Goal: Task Accomplishment & Management: Use online tool/utility

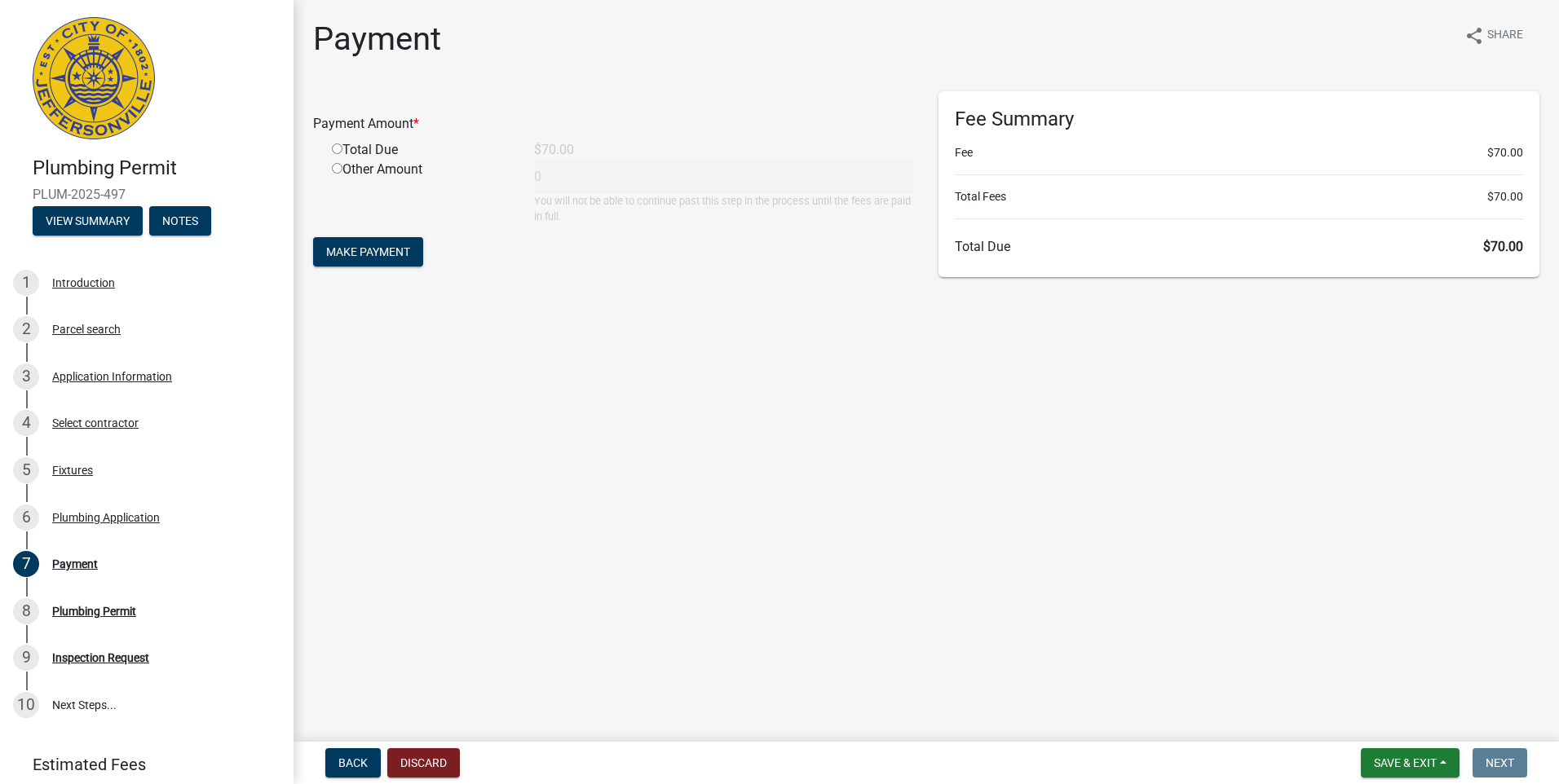
drag, startPoint x: 338, startPoint y: 148, endPoint x: 354, endPoint y: 167, distance: 24.8
click at [339, 149] on input "radio" at bounding box center [338, 149] width 11 height 11
radio input "true"
type input "70"
click at [386, 245] on span "Make Payment" at bounding box center [368, 251] width 84 height 13
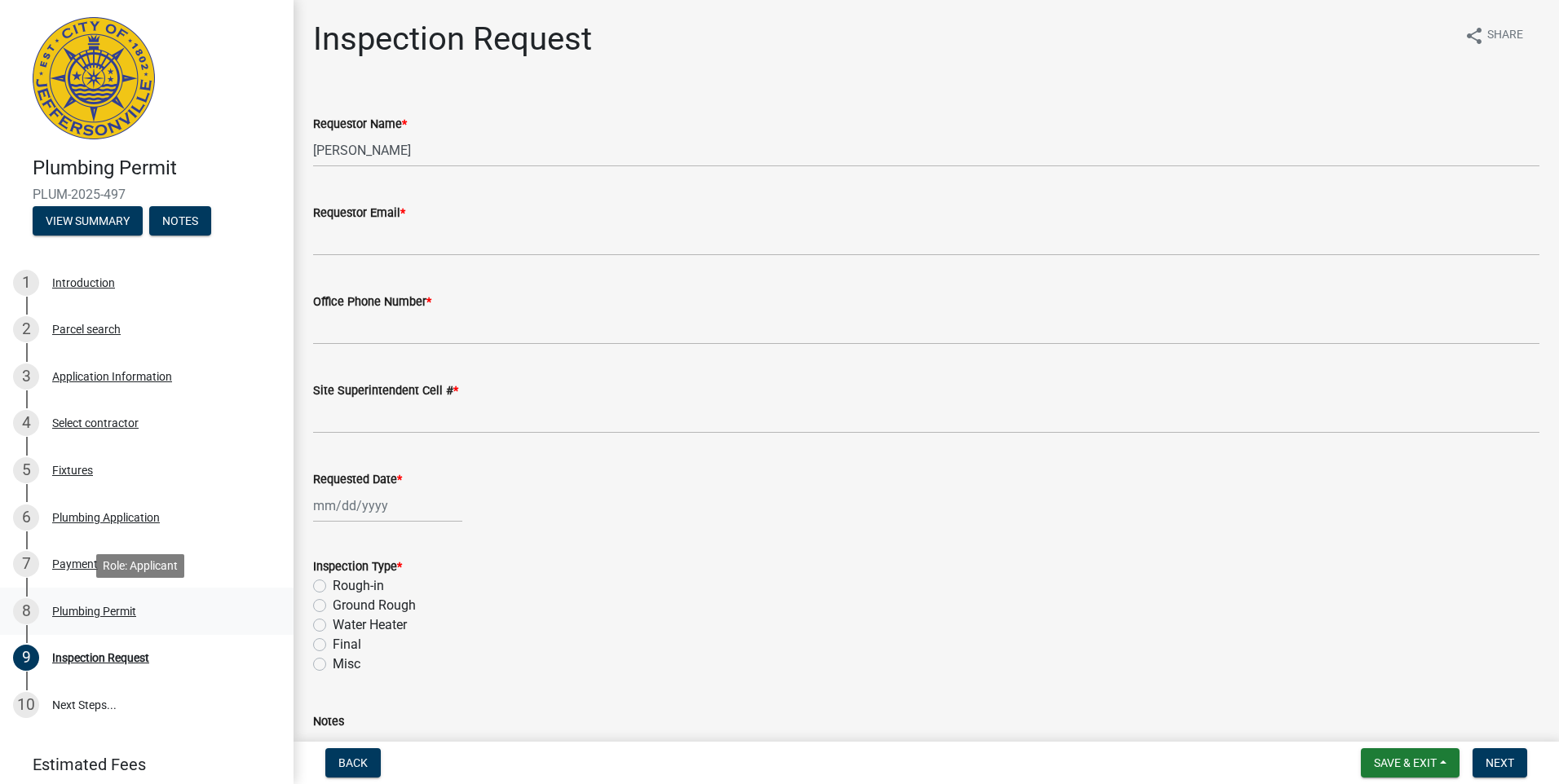
click at [104, 610] on div "Plumbing Permit" at bounding box center [94, 611] width 84 height 12
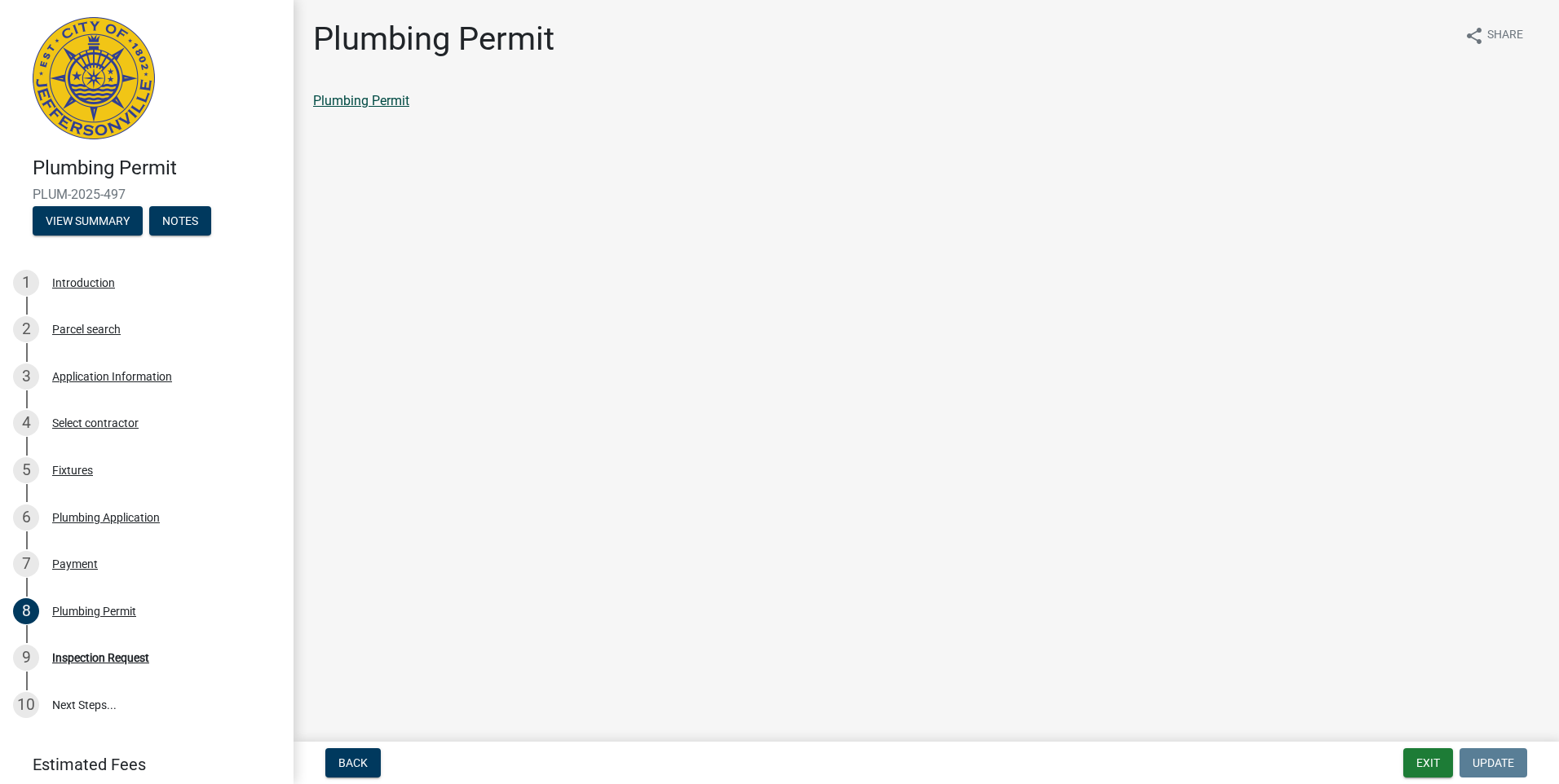
click at [389, 100] on link "Plumbing Permit" at bounding box center [361, 100] width 96 height 15
